Goal: Navigation & Orientation: Find specific page/section

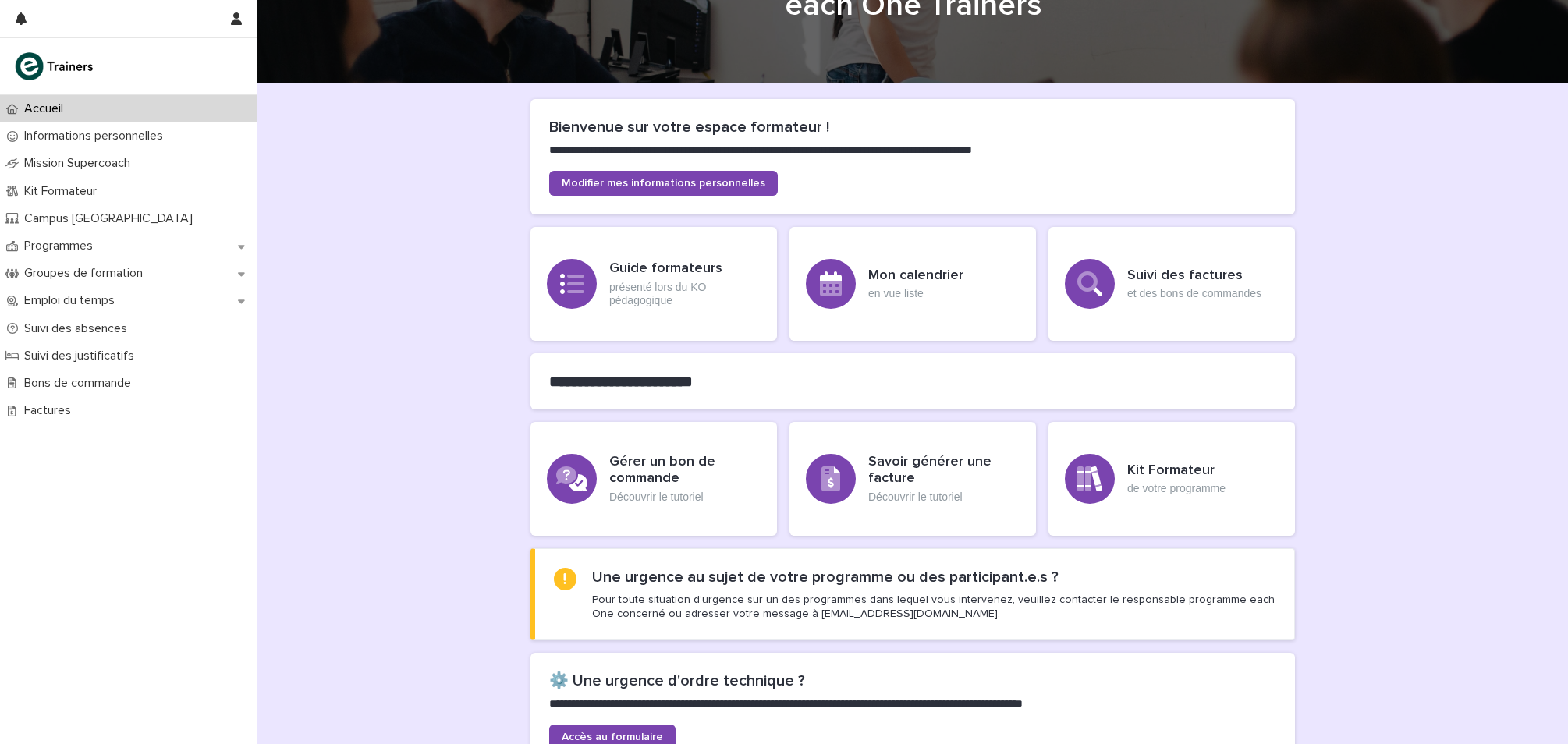
scroll to position [66, 0]
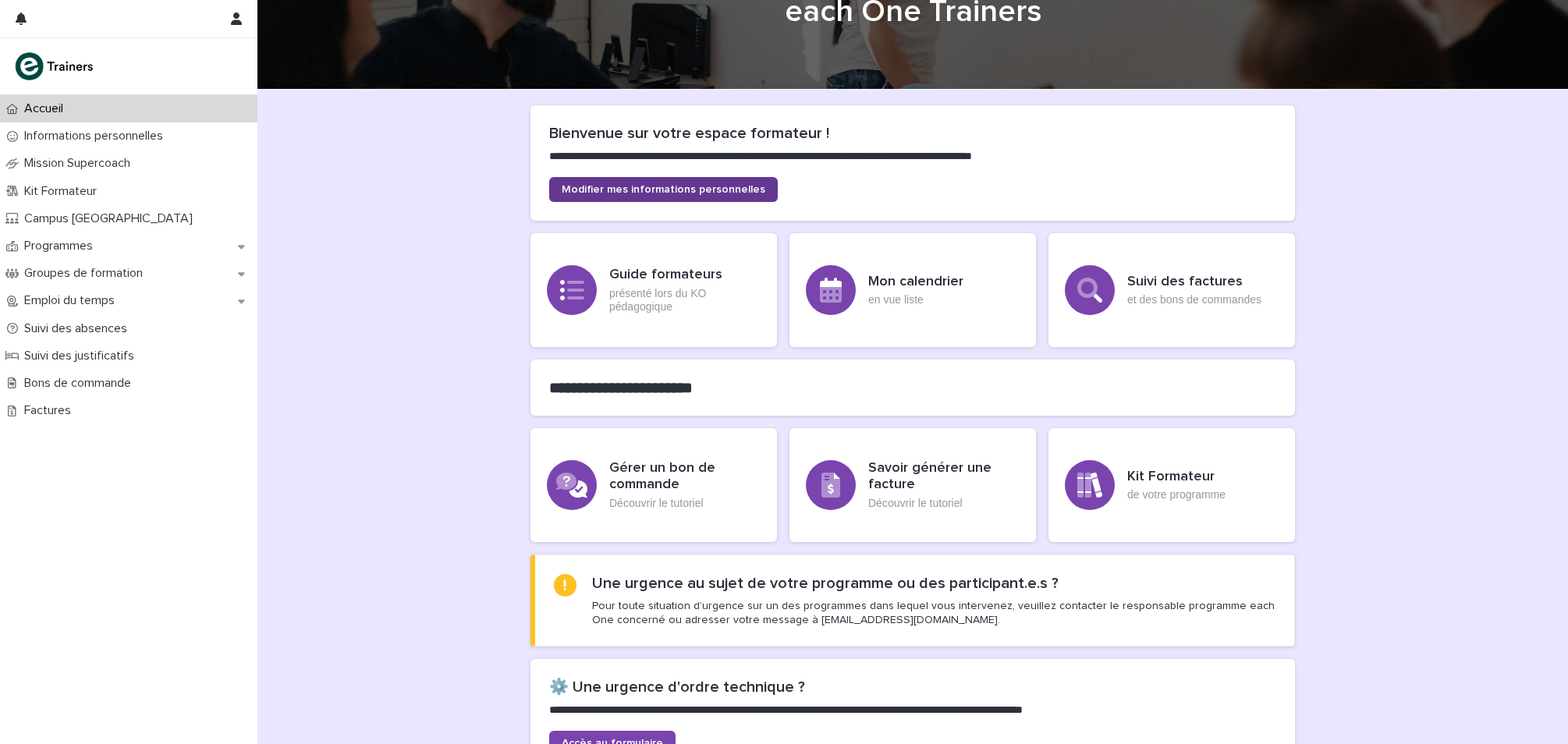
click at [721, 192] on span "Modifier mes informations personnelles" at bounding box center [663, 189] width 203 height 11
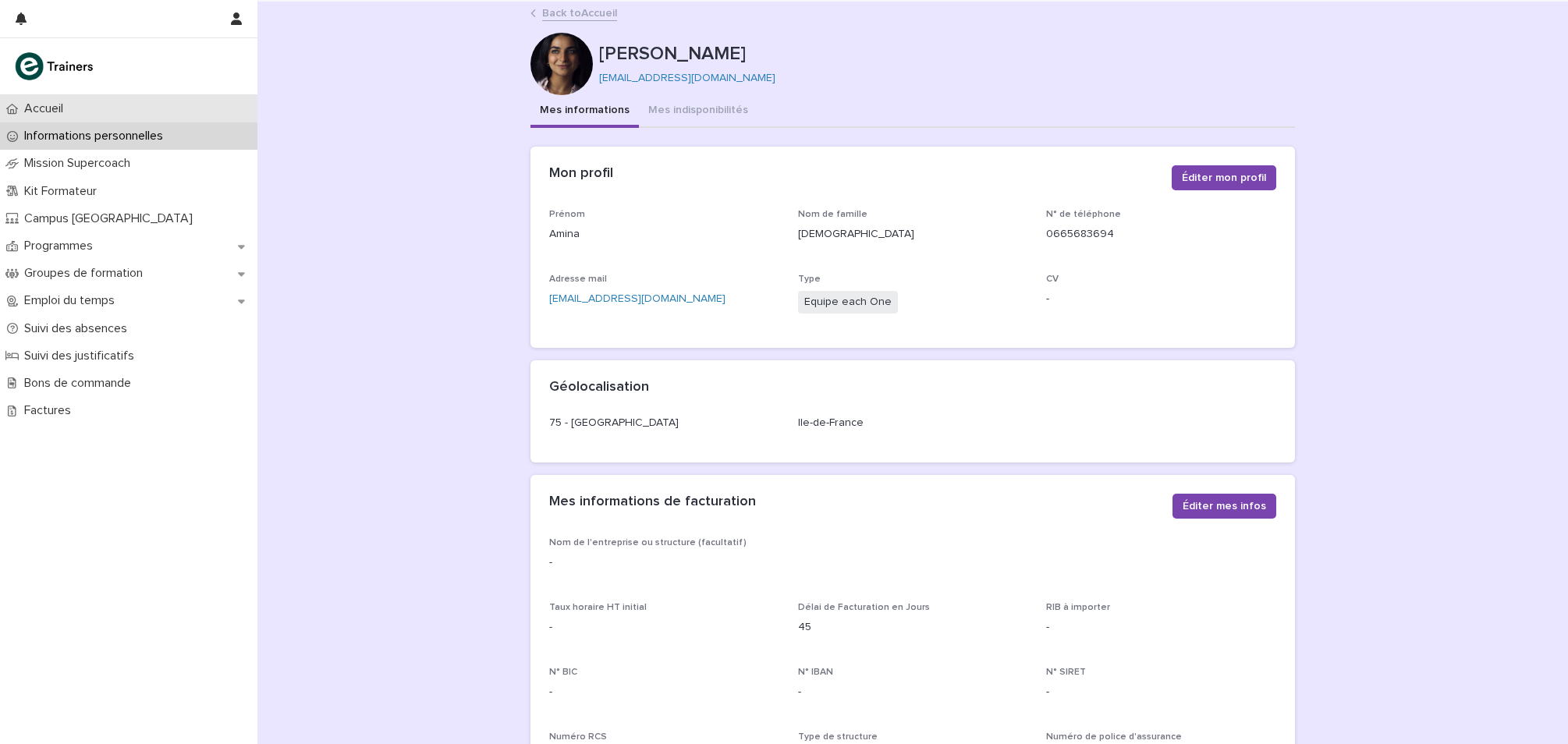
click at [50, 104] on p "Accueil" at bounding box center [47, 109] width 58 height 15
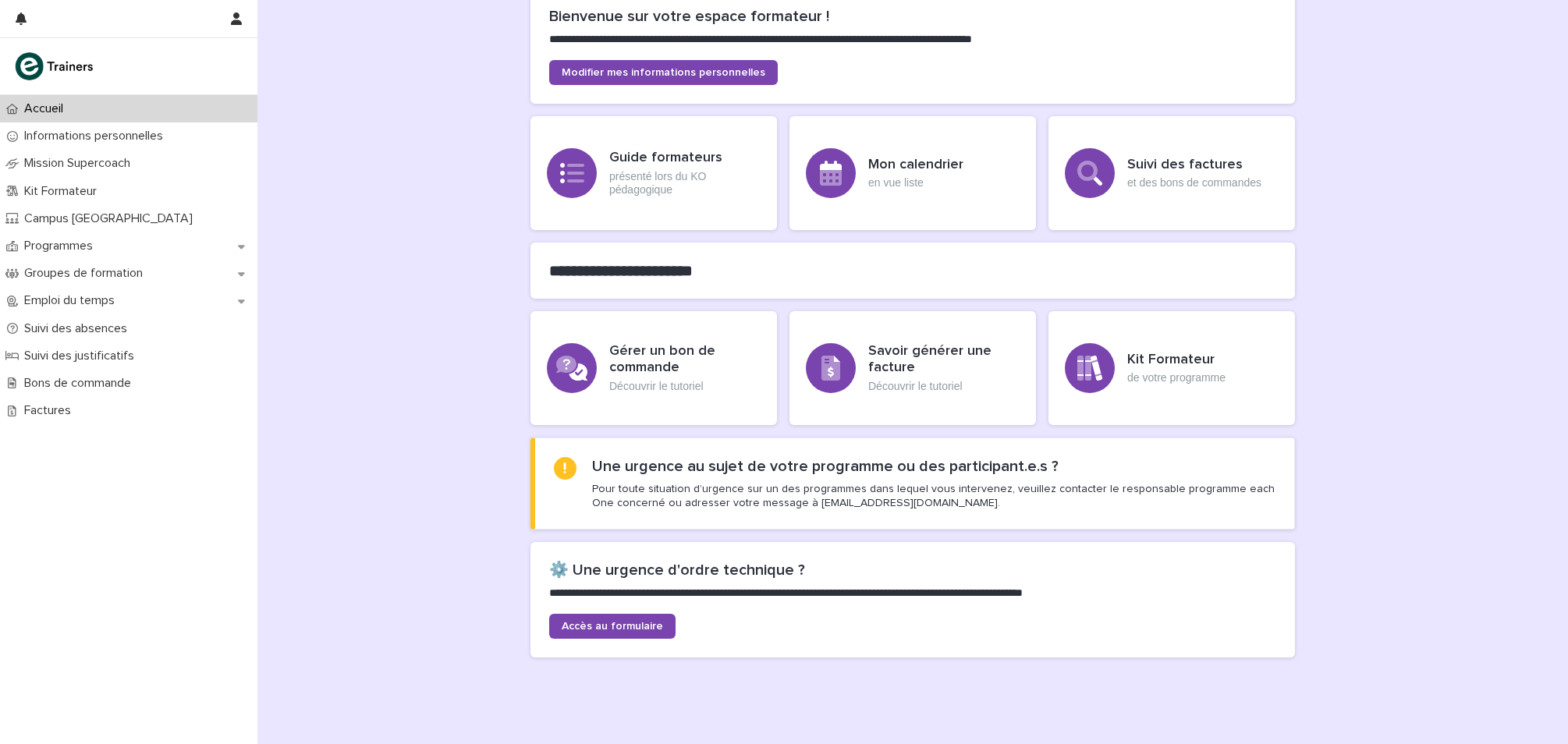
scroll to position [234, 0]
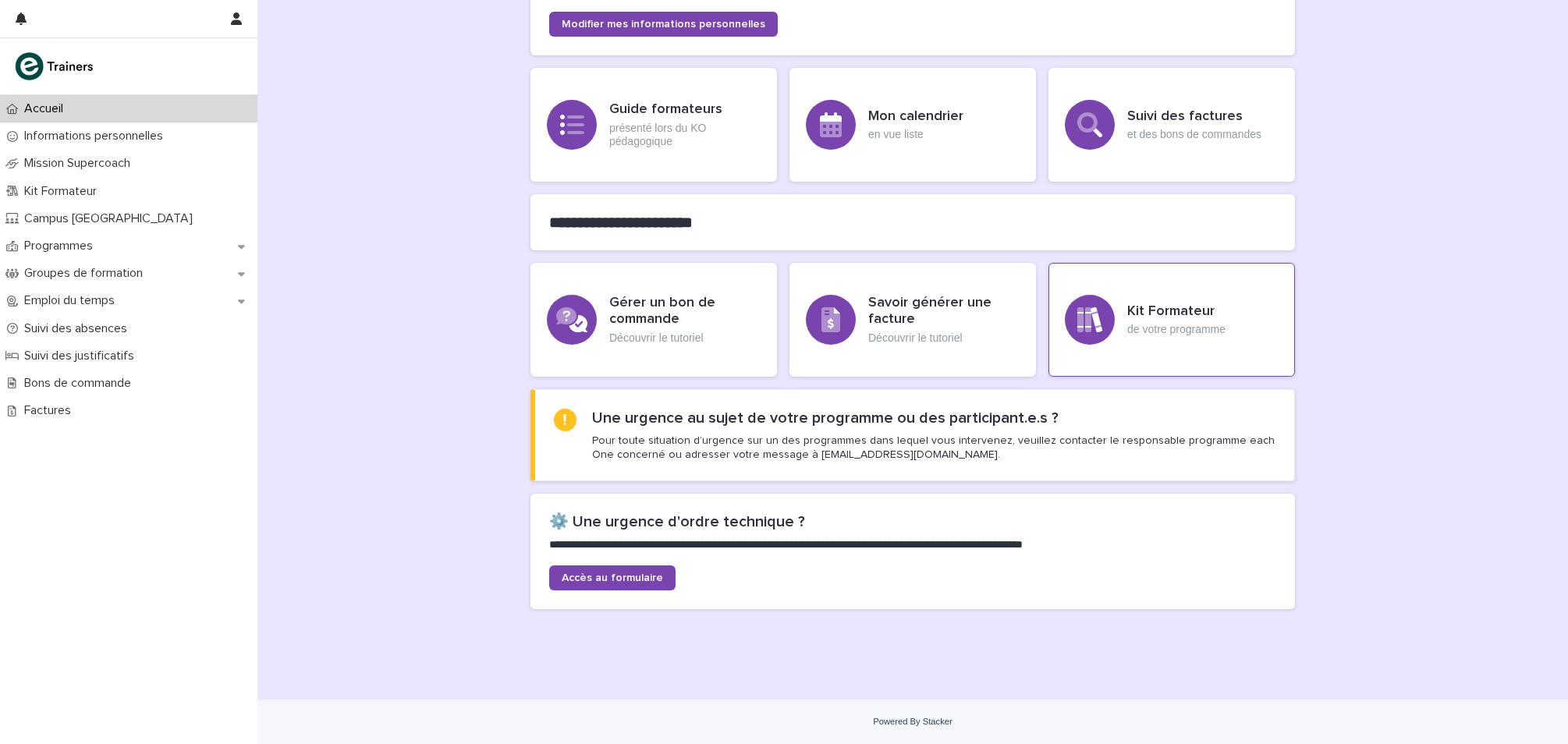
click at [1211, 308] on h3 "Kit Formateur" at bounding box center [1176, 311] width 98 height 17
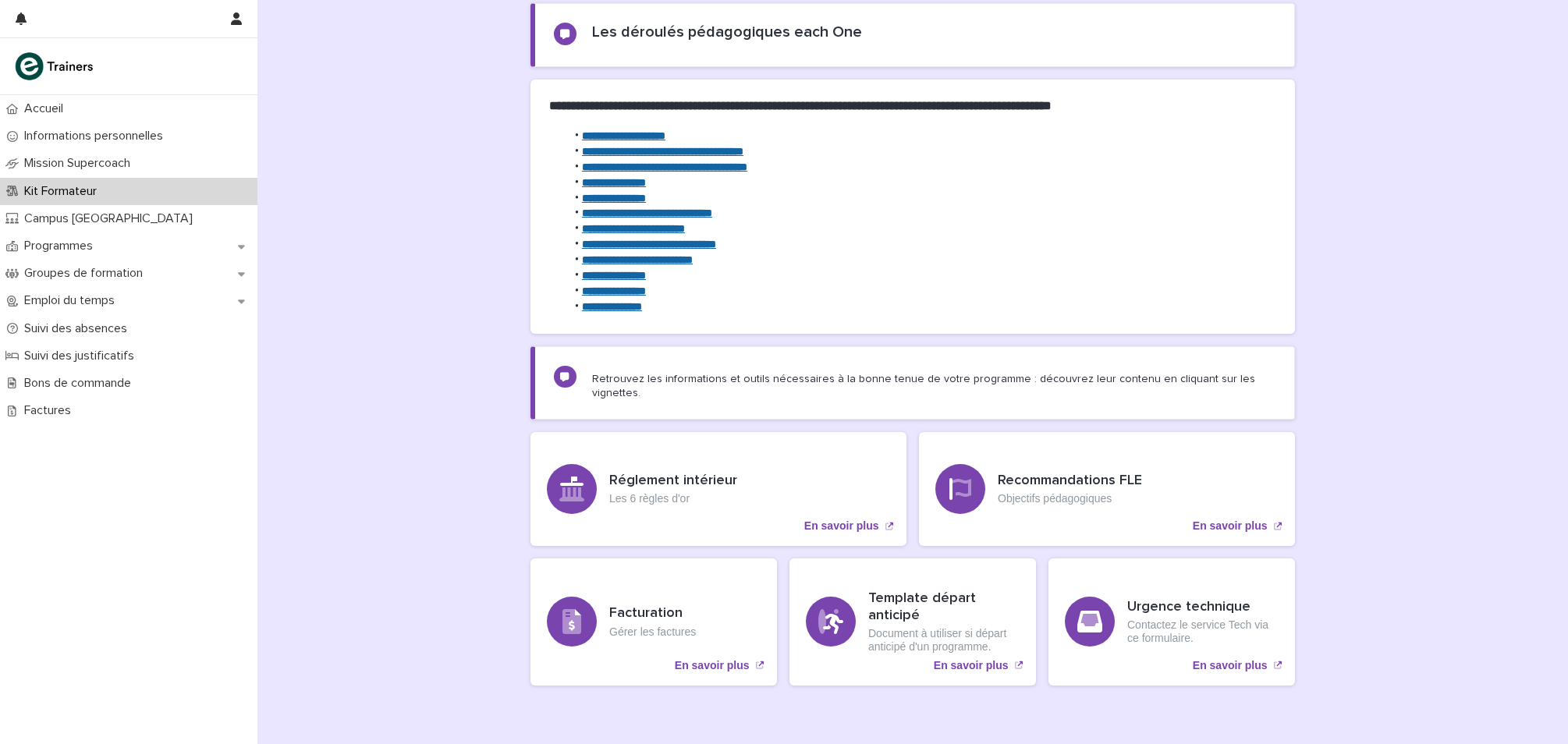
scroll to position [235, 0]
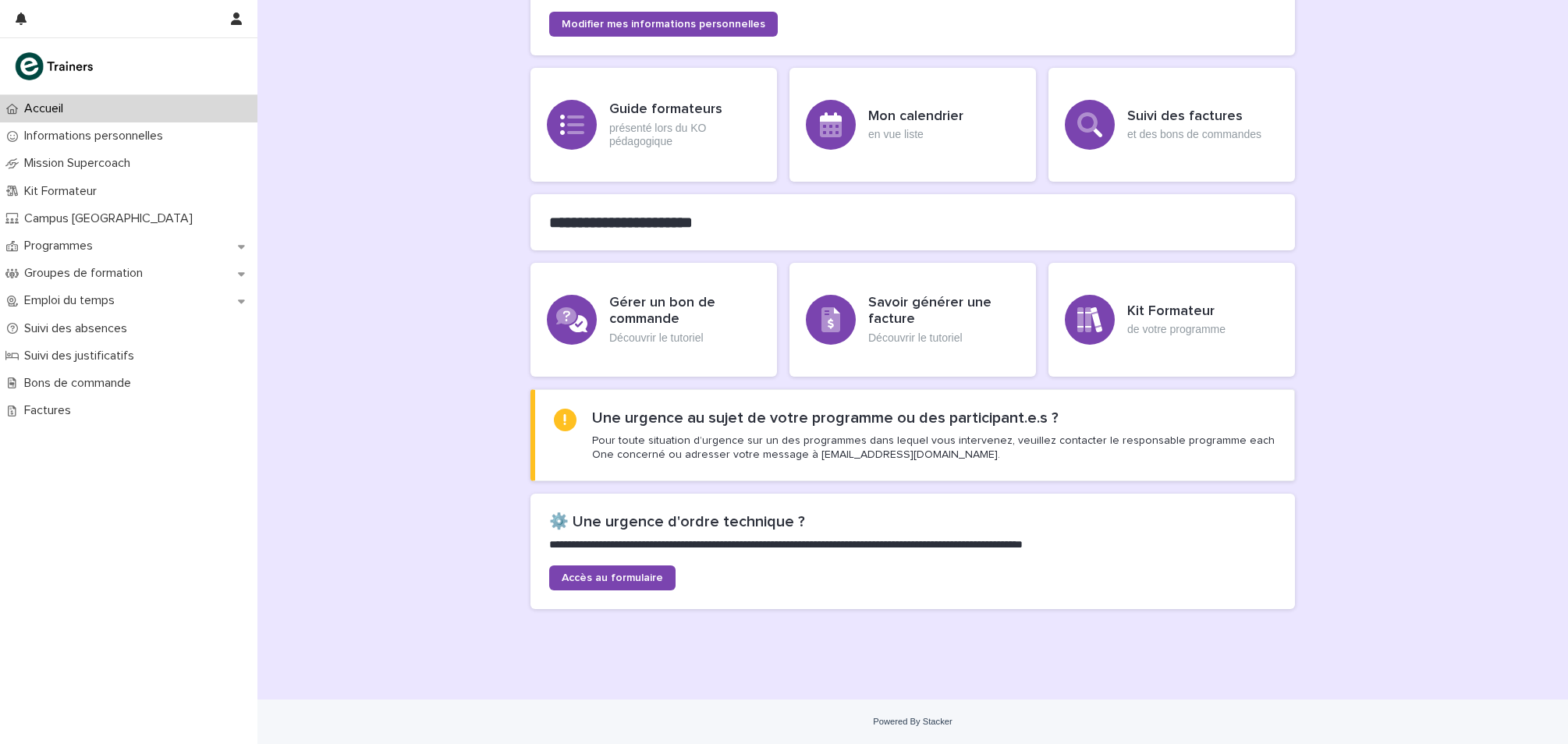
scroll to position [230, 0]
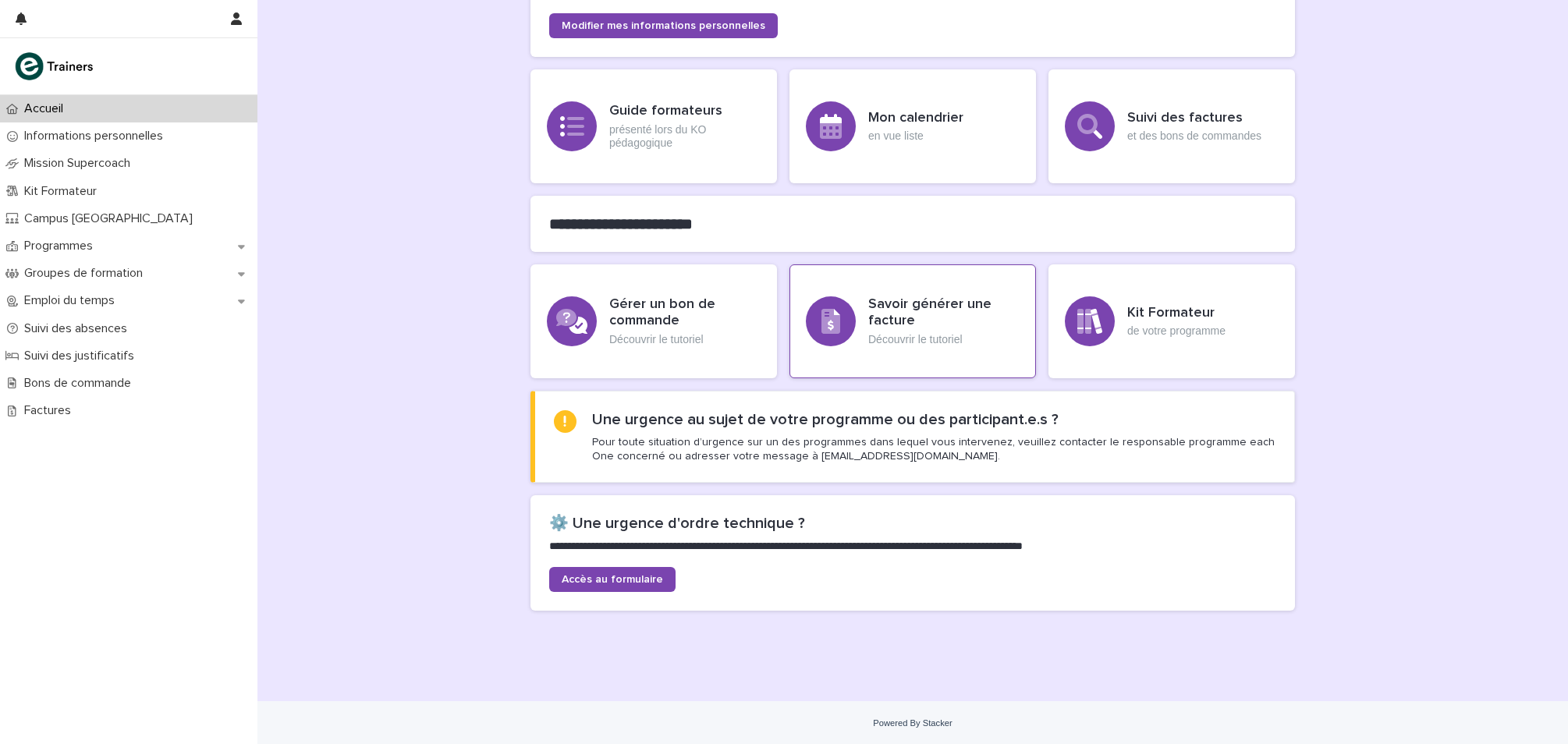
click at [967, 329] on h3 "Savoir générer une facture" at bounding box center [943, 313] width 151 height 34
click at [708, 322] on h3 "Gérer un bon de commande" at bounding box center [684, 313] width 151 height 34
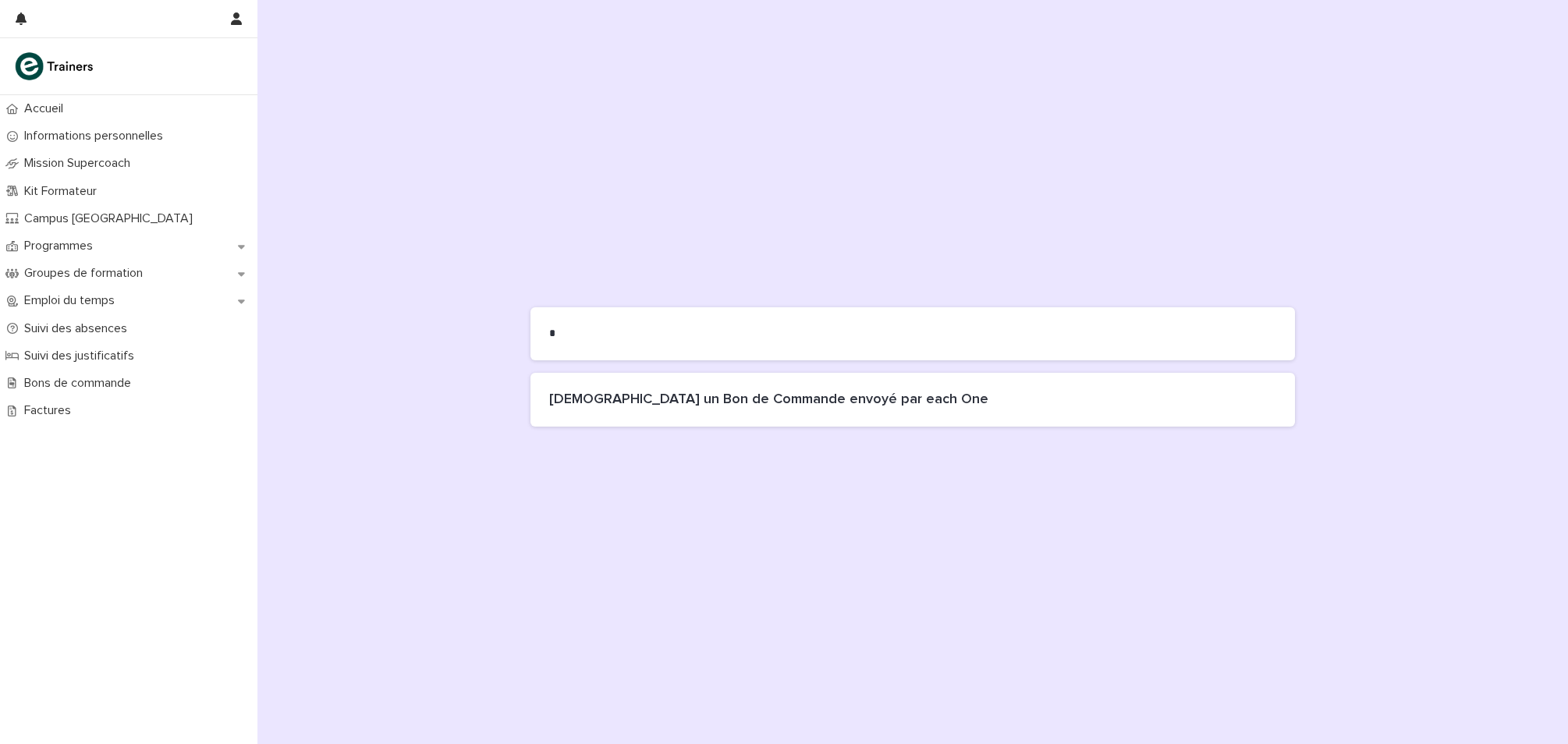
scroll to position [230, 0]
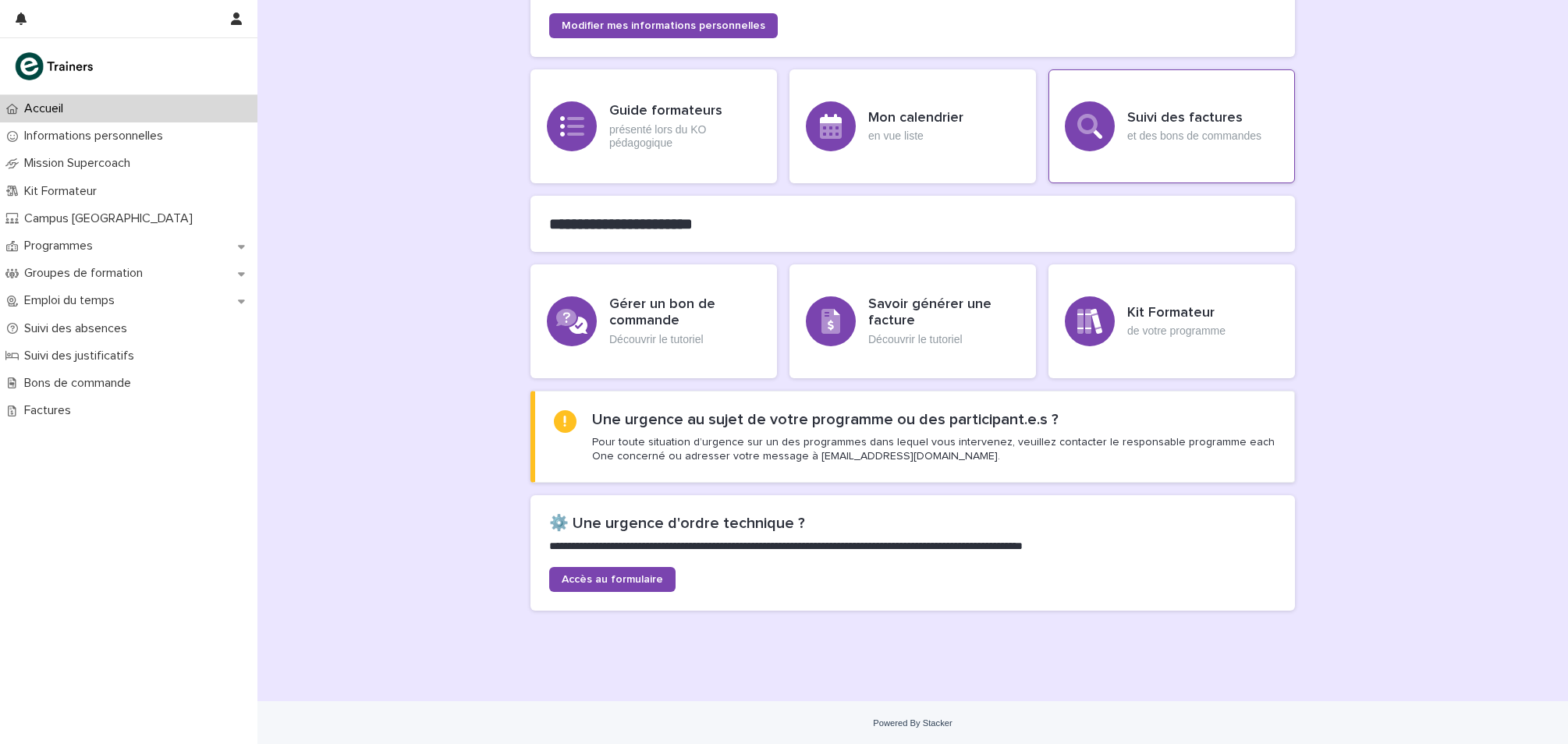
click at [1155, 90] on div "Suivi des factures et des bons de commandes" at bounding box center [1171, 126] width 246 height 114
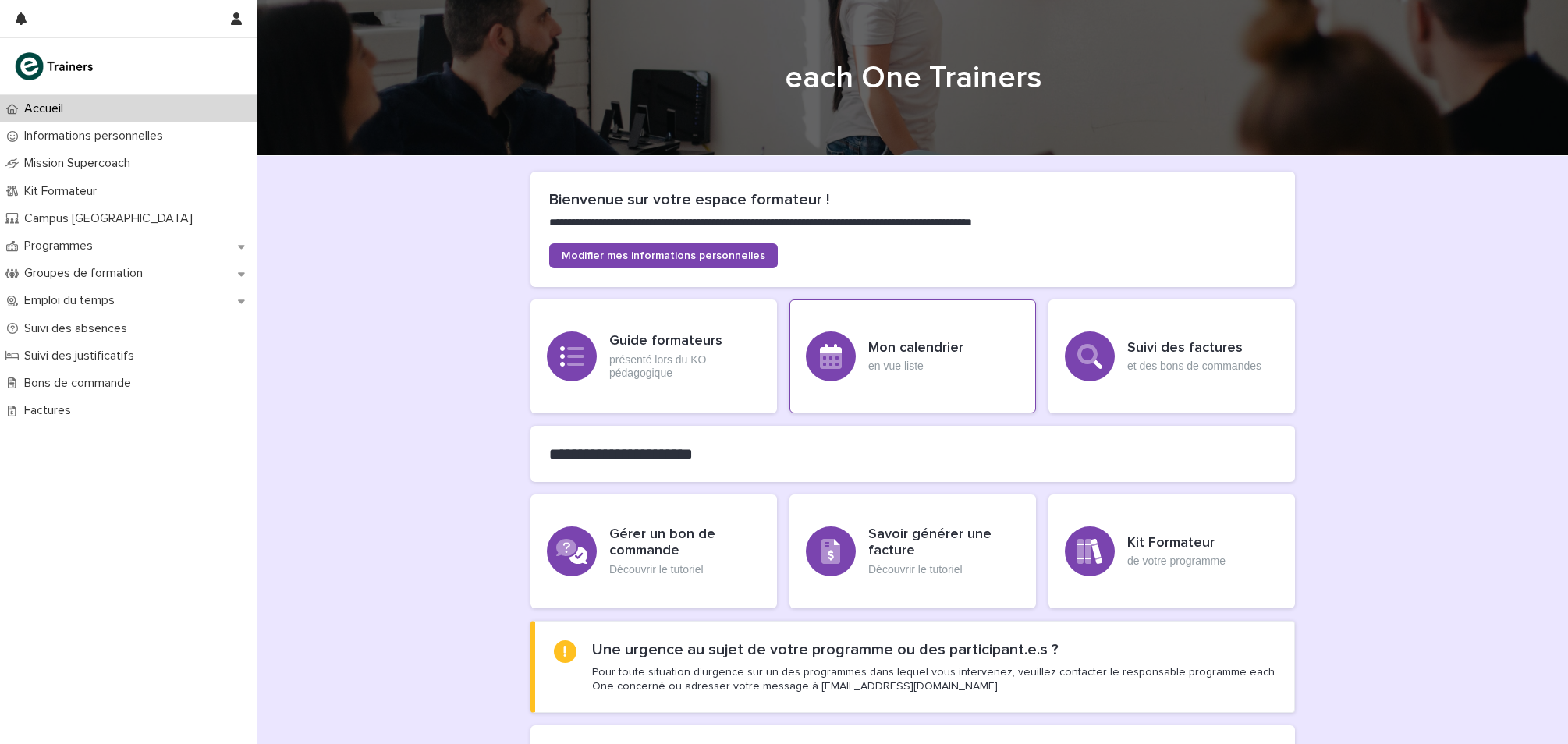
click at [887, 340] on h3 "Mon calendrier" at bounding box center [915, 348] width 95 height 17
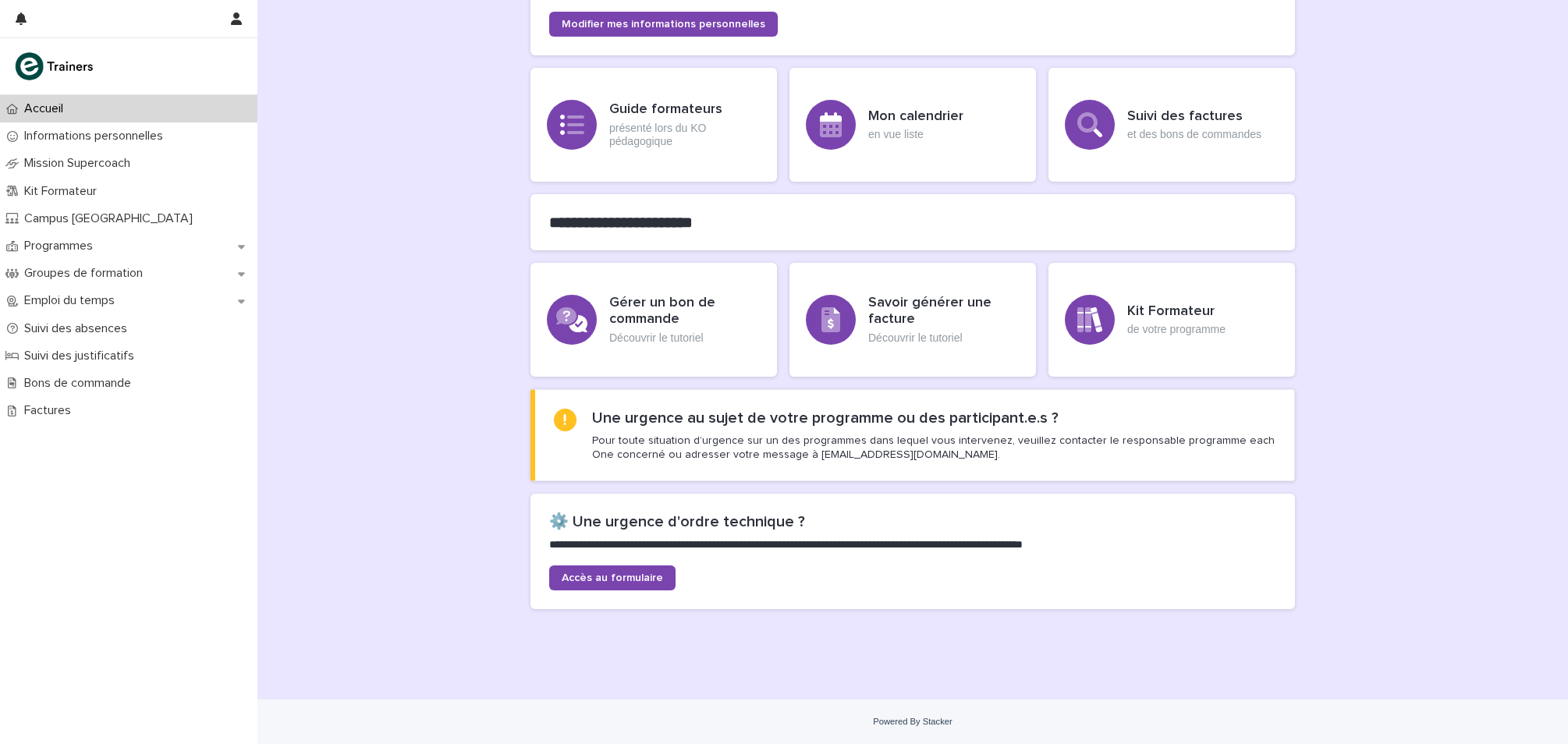
scroll to position [230, 0]
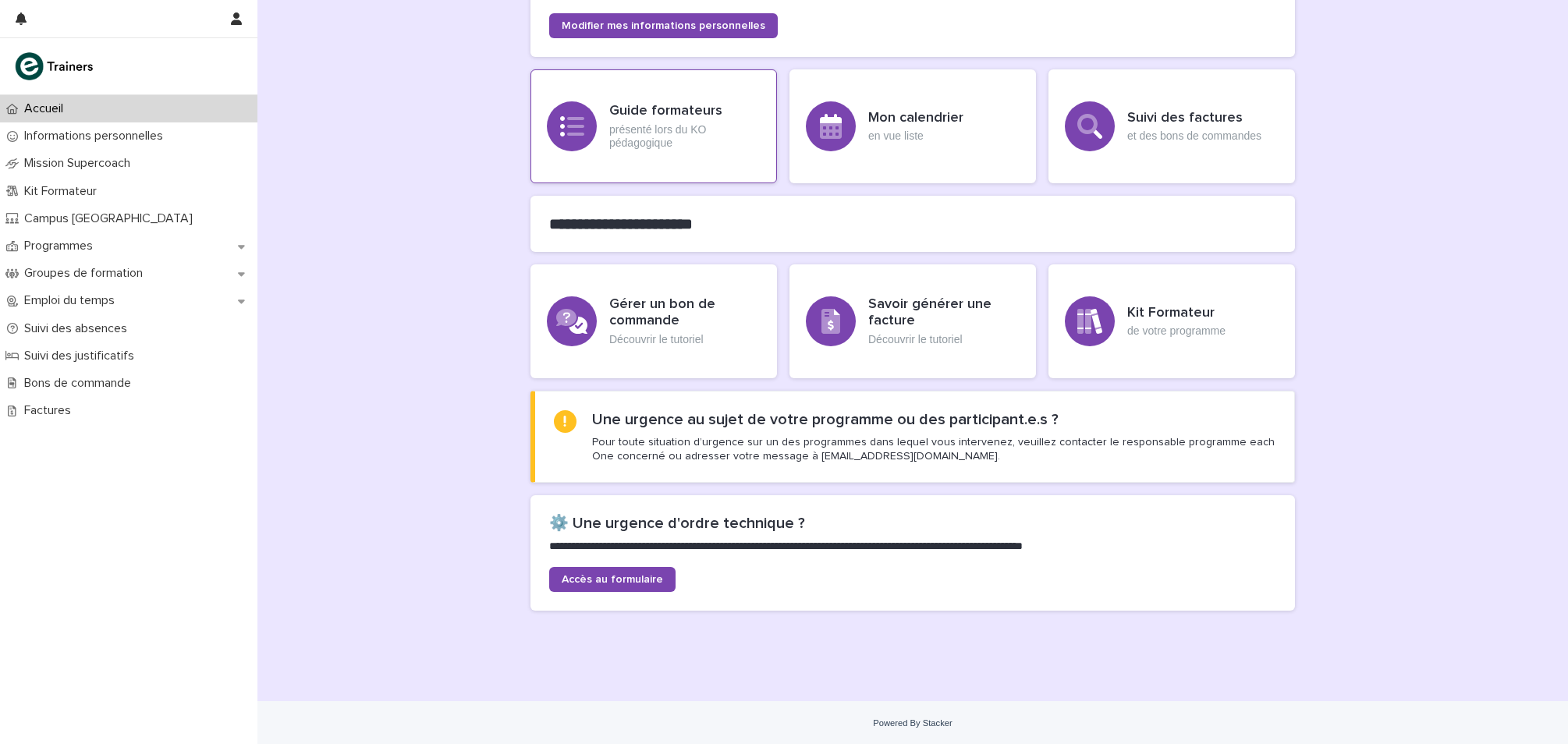
click at [679, 135] on p "présenté lors du KO pédagogique" at bounding box center [684, 136] width 151 height 26
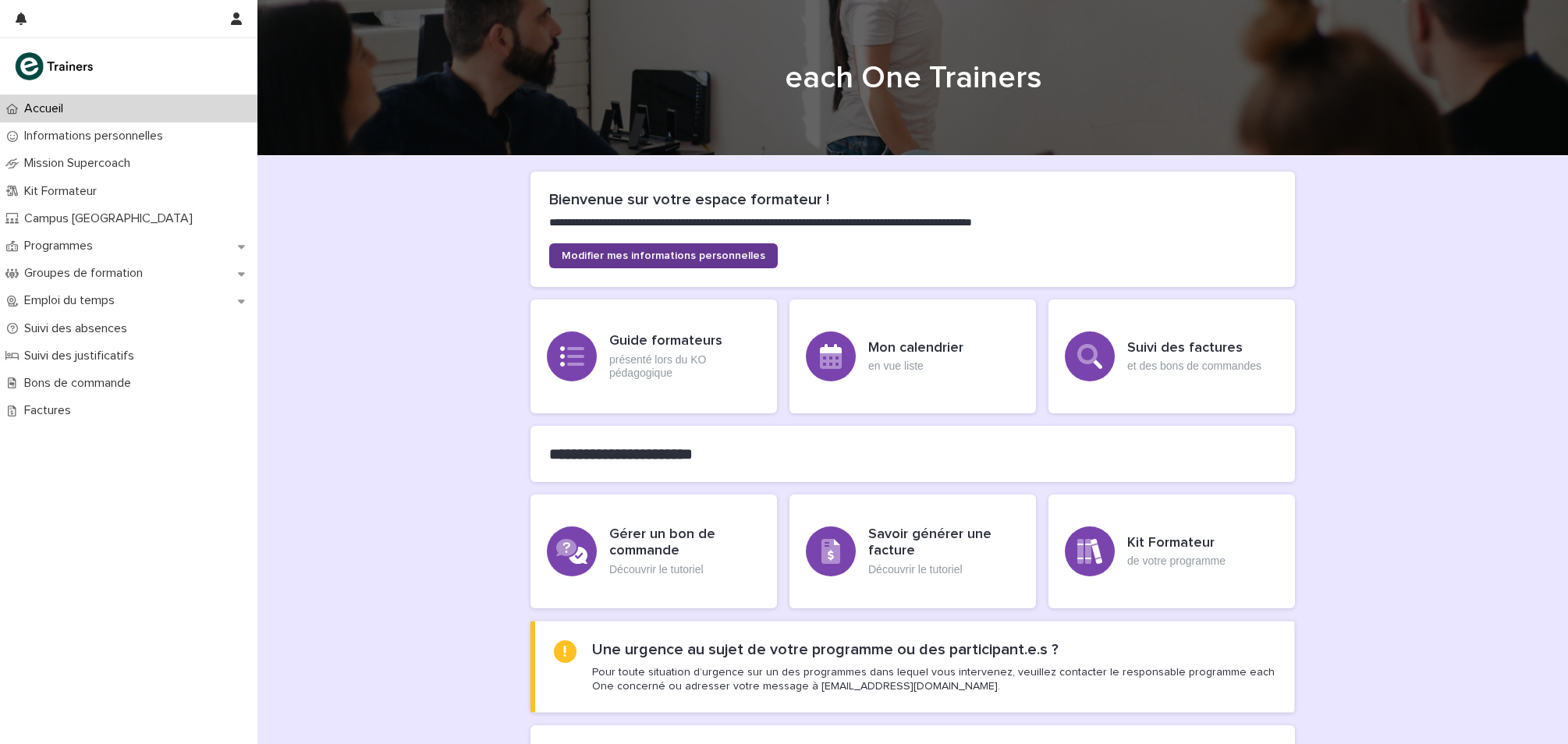
click at [699, 250] on span "Modifier mes informations personnelles" at bounding box center [663, 255] width 203 height 11
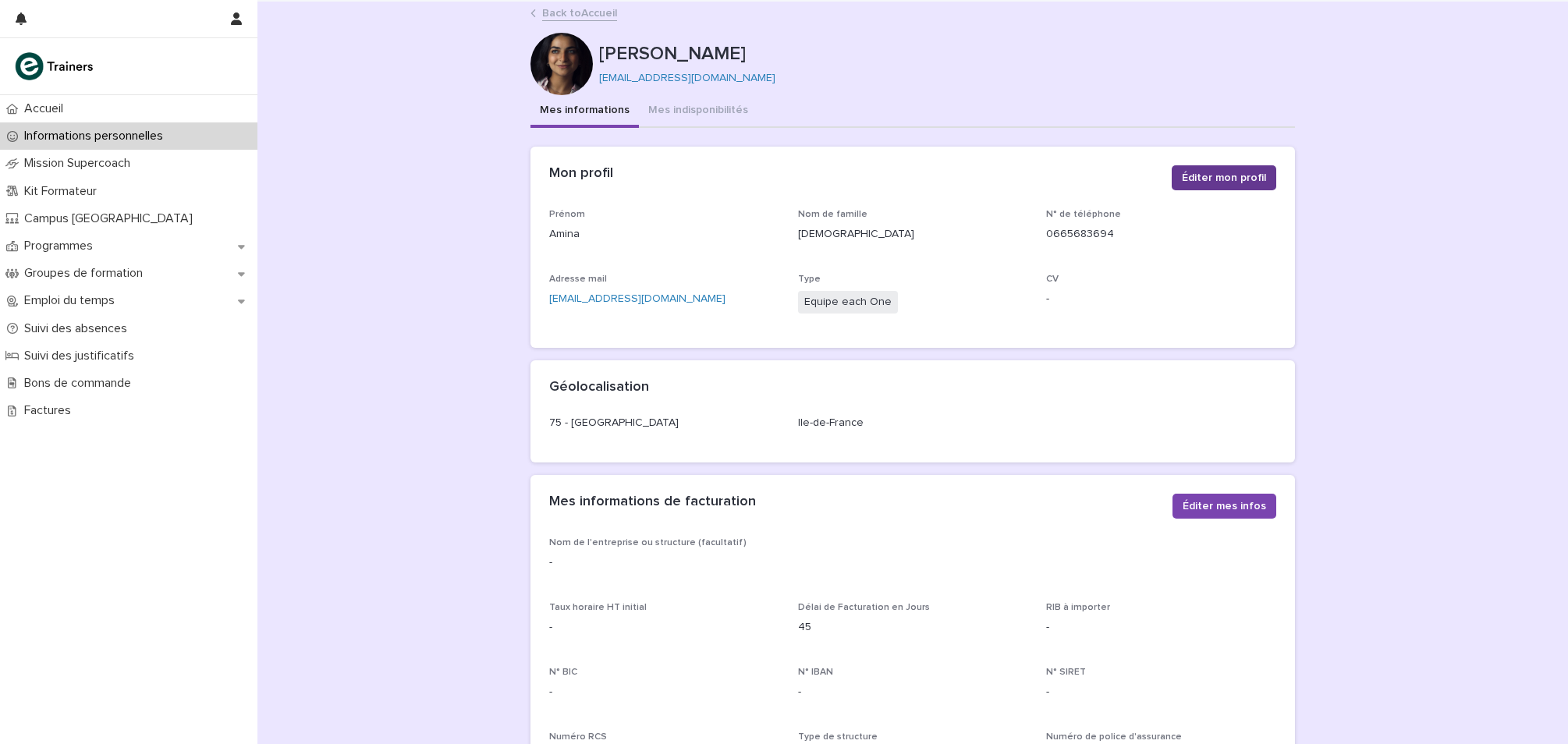
click at [1233, 170] on span "Éditer mon profil" at bounding box center [1224, 178] width 84 height 16
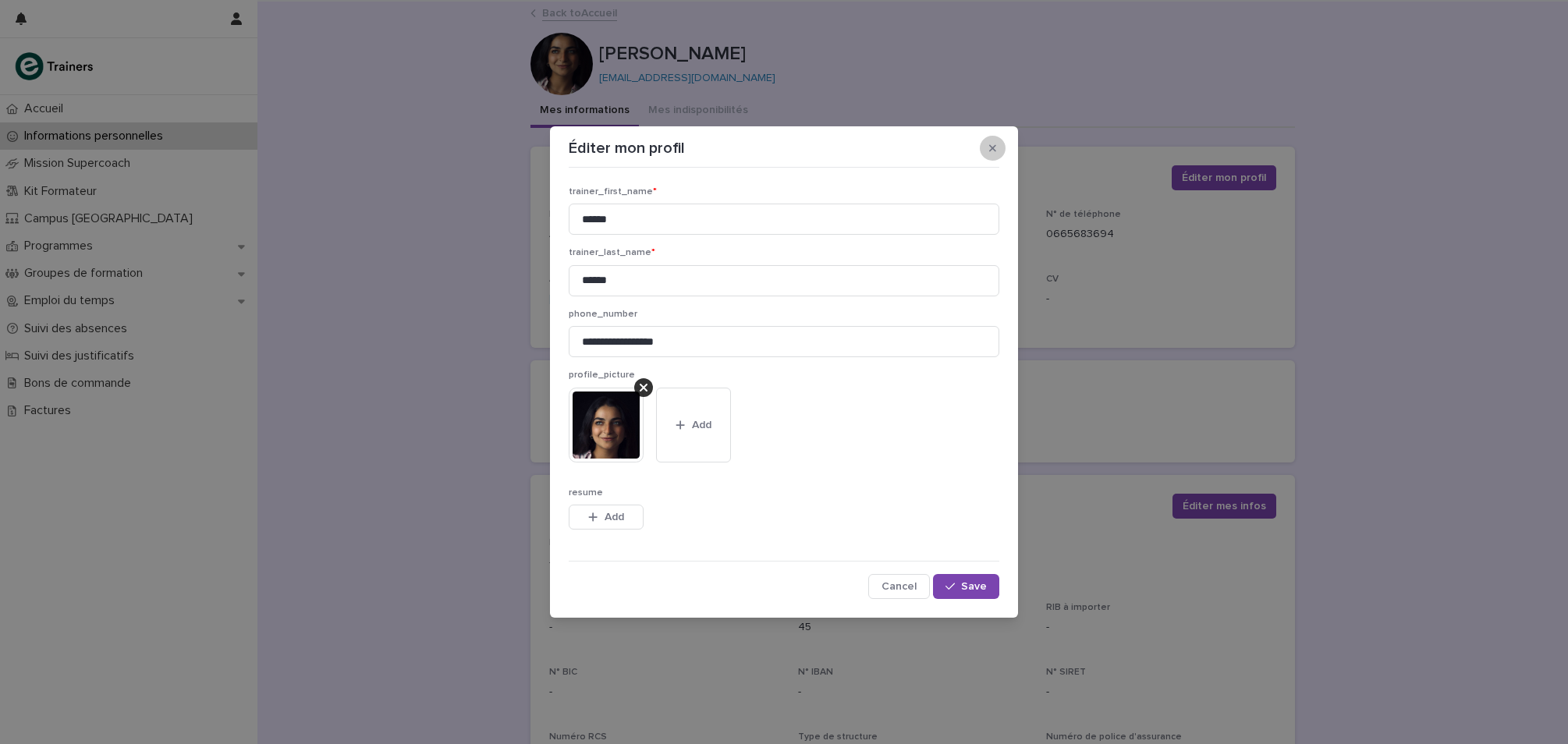
click at [990, 151] on icon "button" at bounding box center [992, 149] width 7 height 7
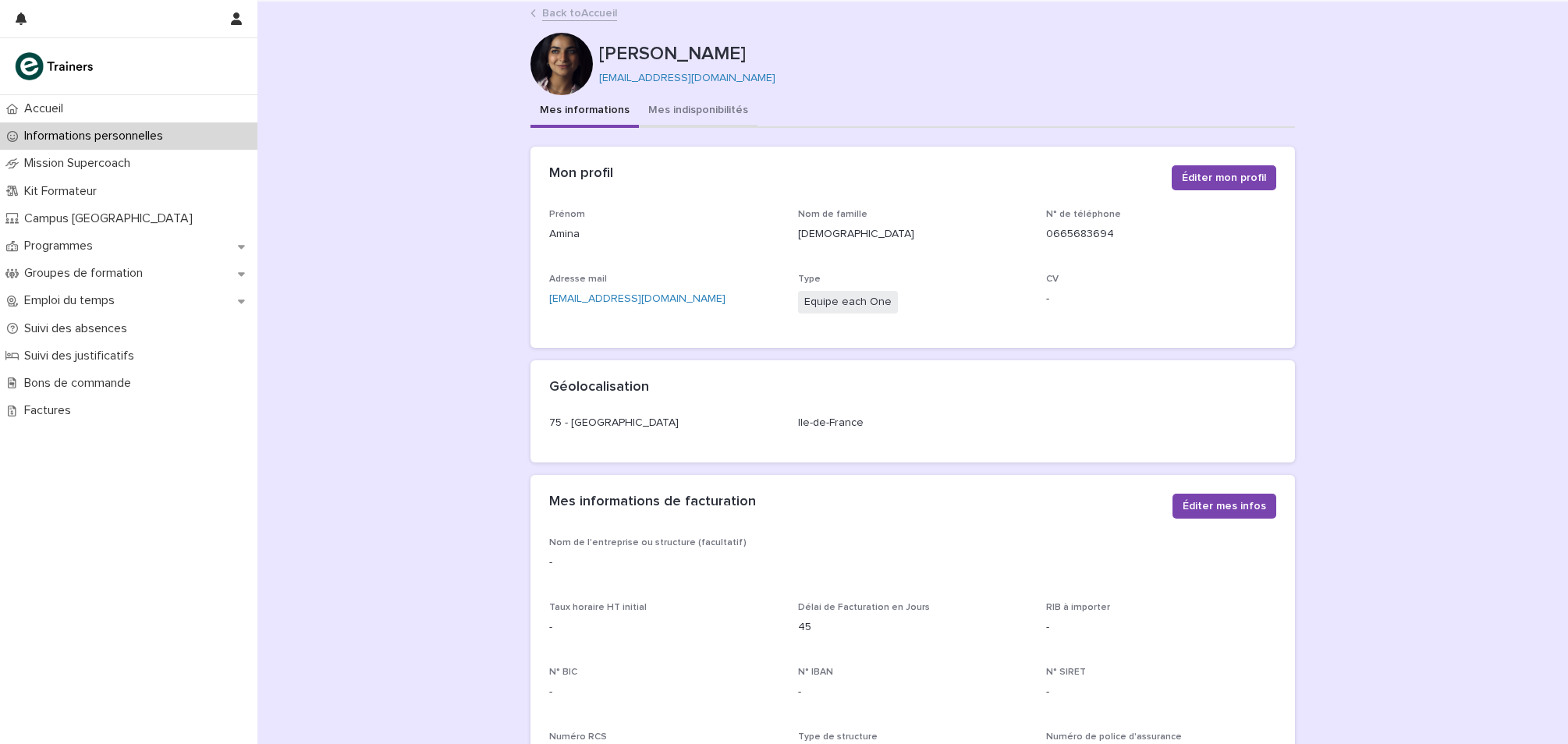
click at [681, 109] on button "Mes indisponibilités" at bounding box center [698, 111] width 119 height 33
